Goal: Check status: Check status

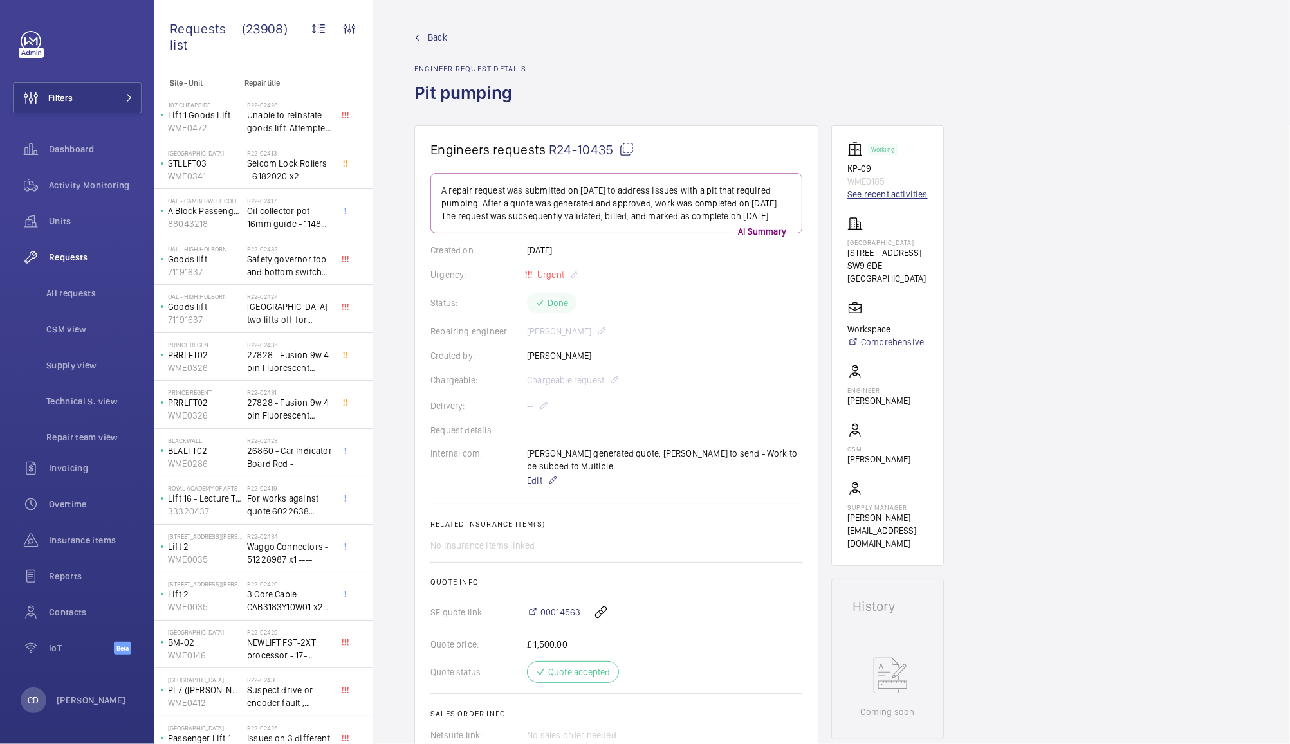
click at [896, 197] on link "See recent activities" at bounding box center [887, 194] width 80 height 13
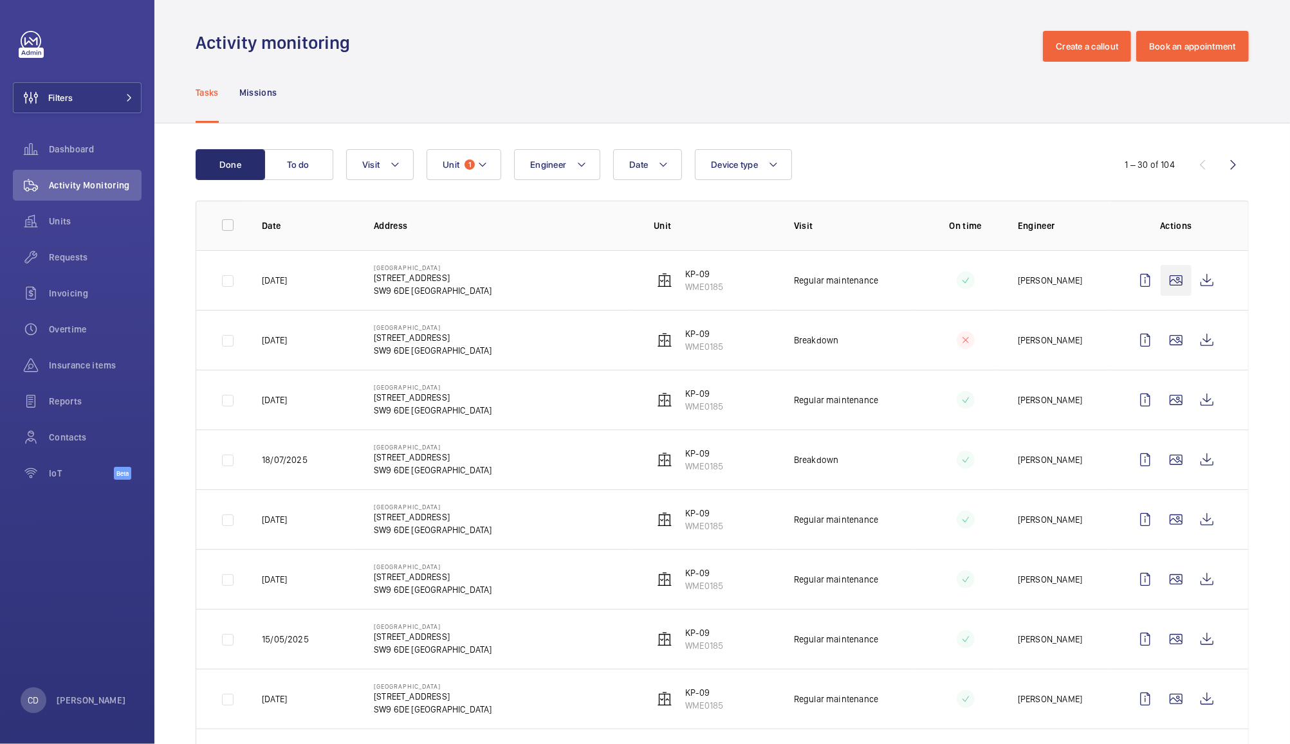
click at [1163, 280] on wm-front-icon-button at bounding box center [1176, 280] width 31 height 31
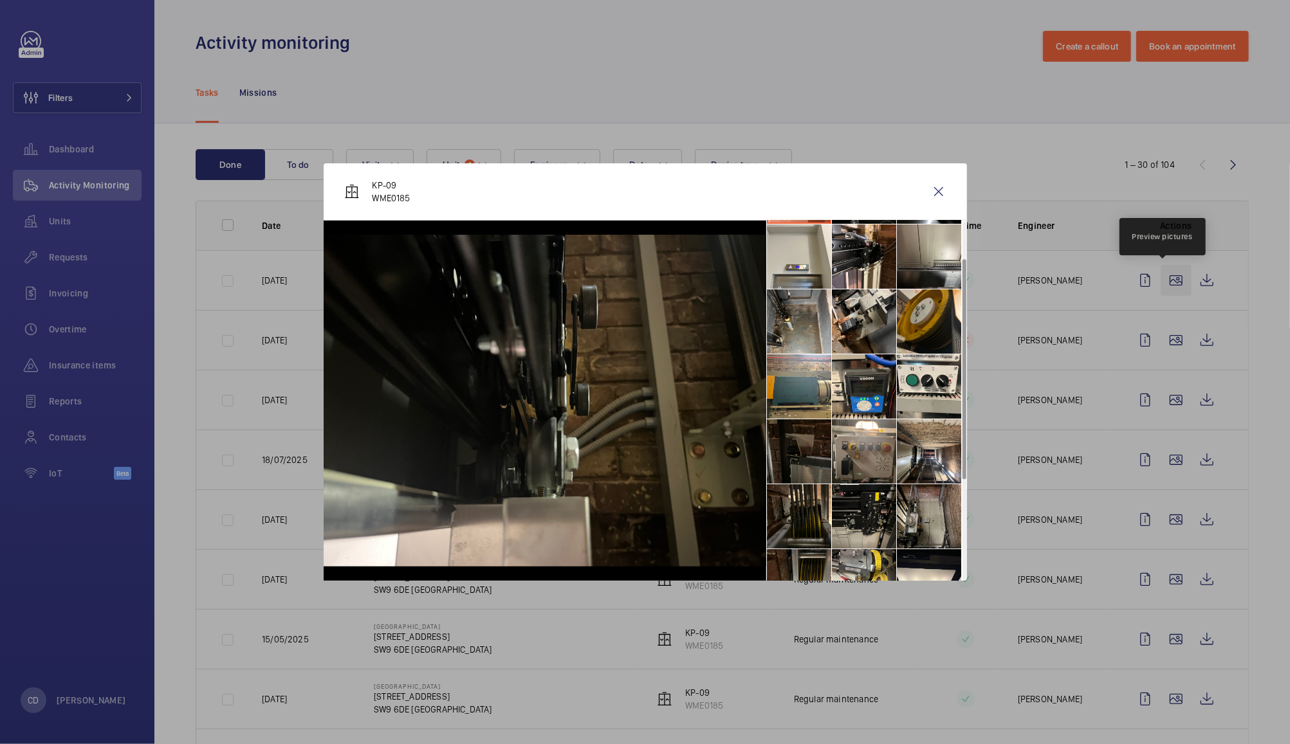
scroll to position [59, 0]
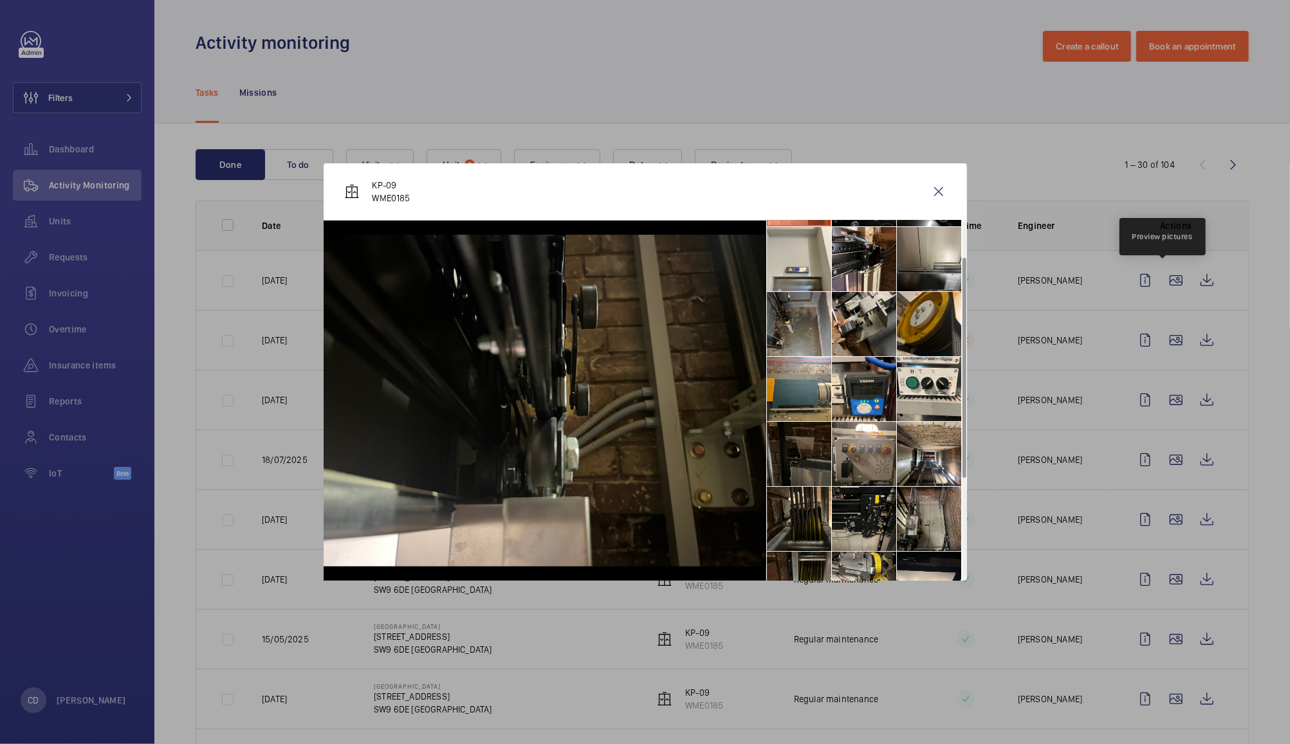
click at [789, 326] on li at bounding box center [799, 324] width 64 height 64
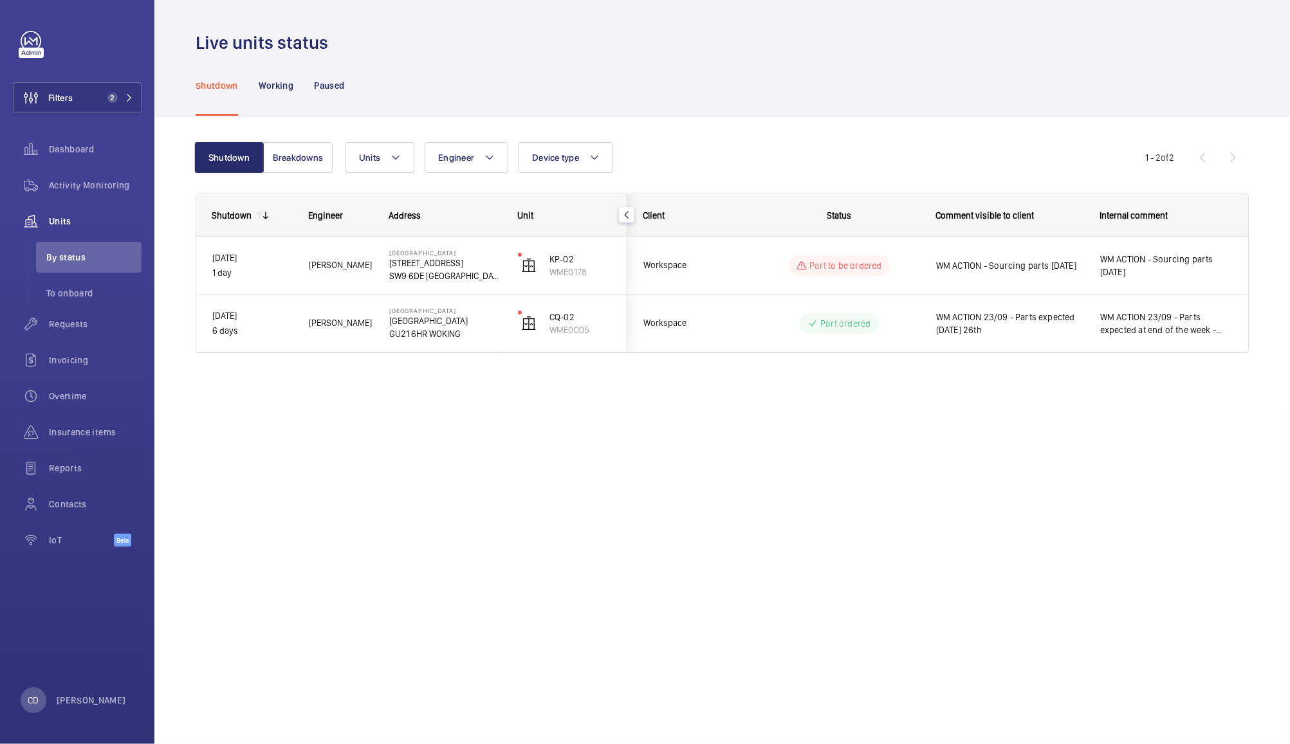
click at [1031, 263] on span "WM ACTION - Sourcing parts 23.09.25" at bounding box center [1009, 265] width 147 height 13
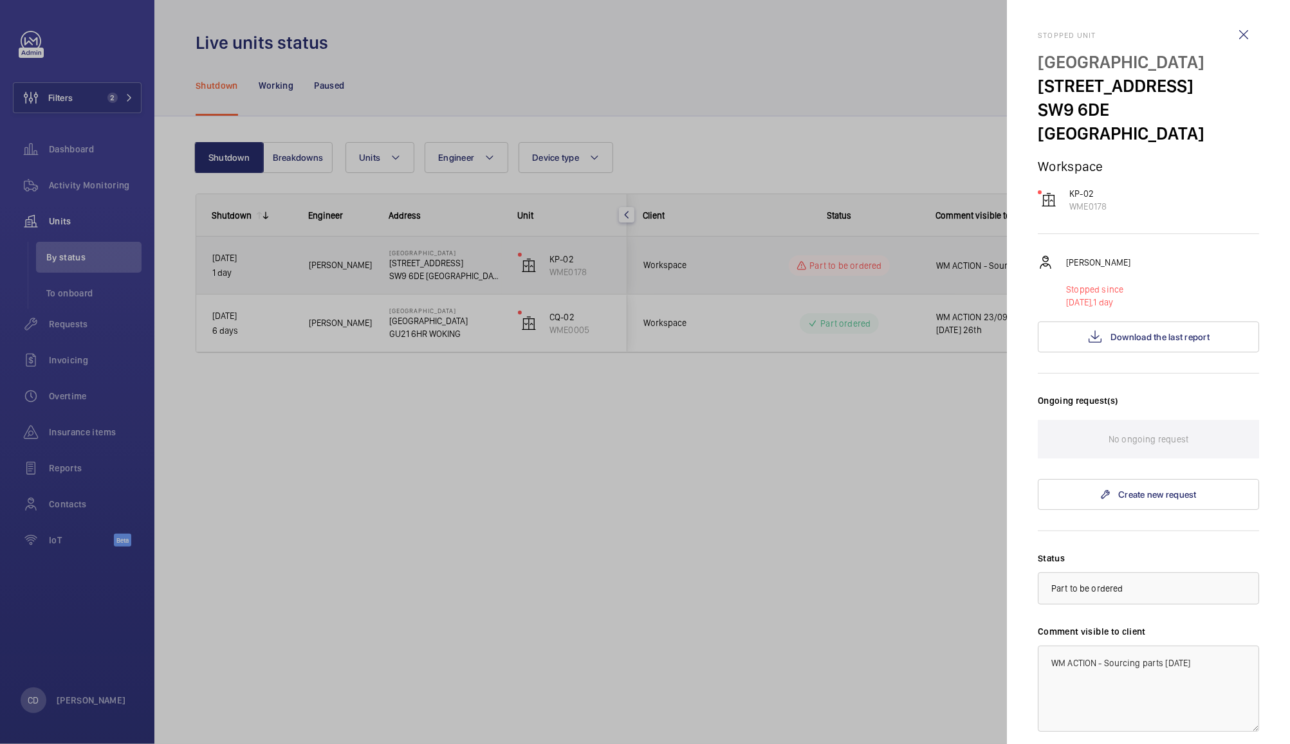
click at [726, 477] on div at bounding box center [645, 372] width 1290 height 744
